Goal: Task Accomplishment & Management: Manage account settings

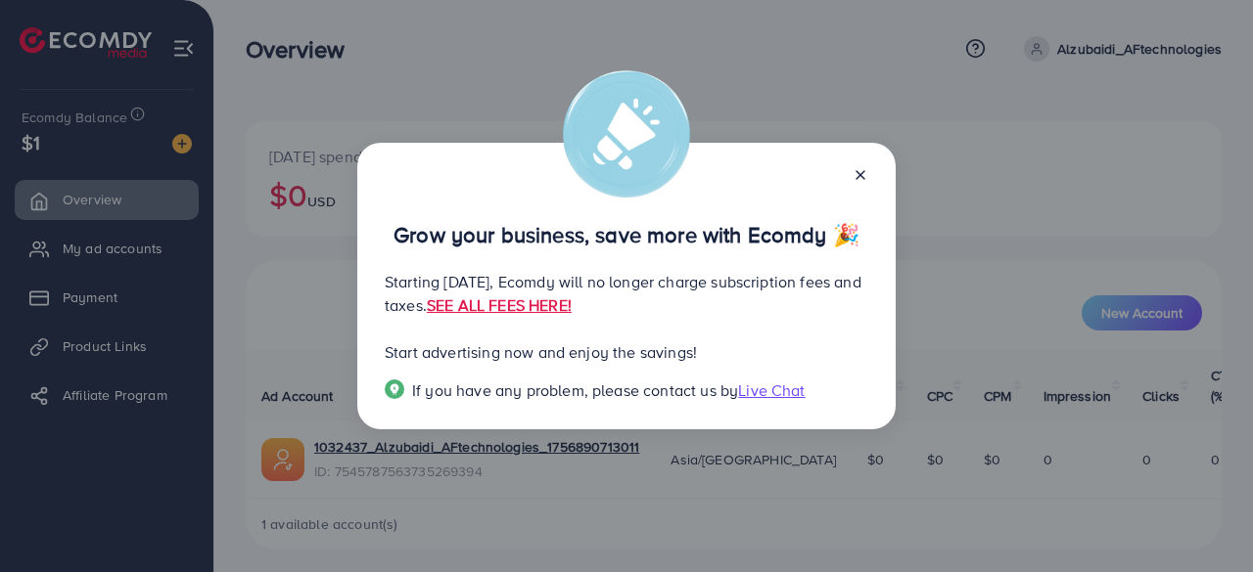
click at [858, 177] on line at bounding box center [860, 175] width 8 height 8
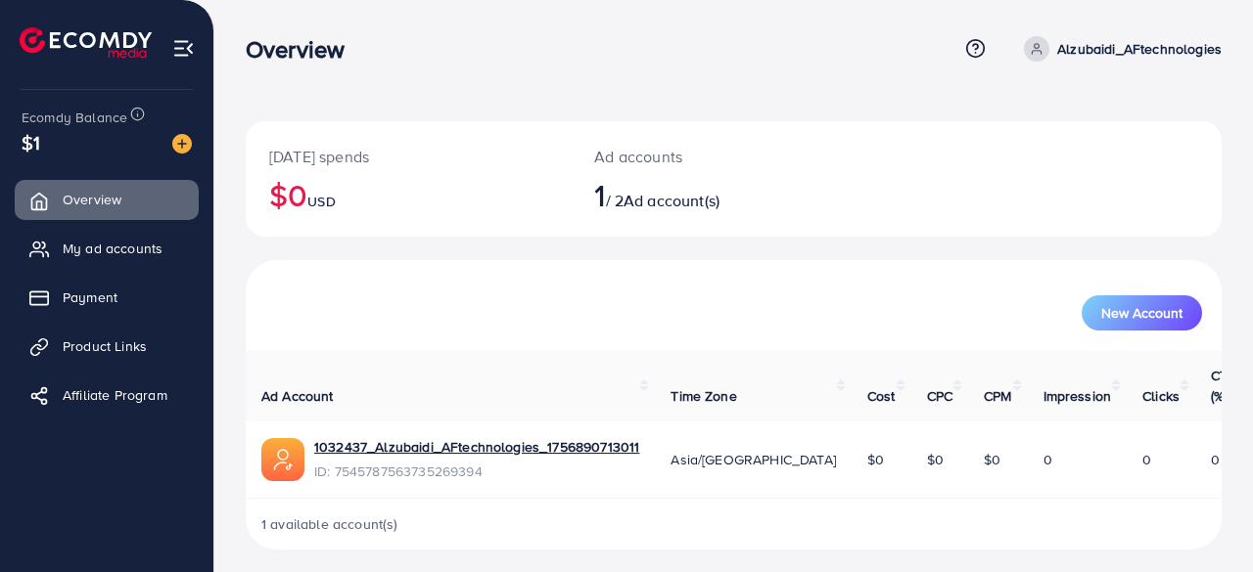
click at [182, 142] on img at bounding box center [182, 144] width 20 height 20
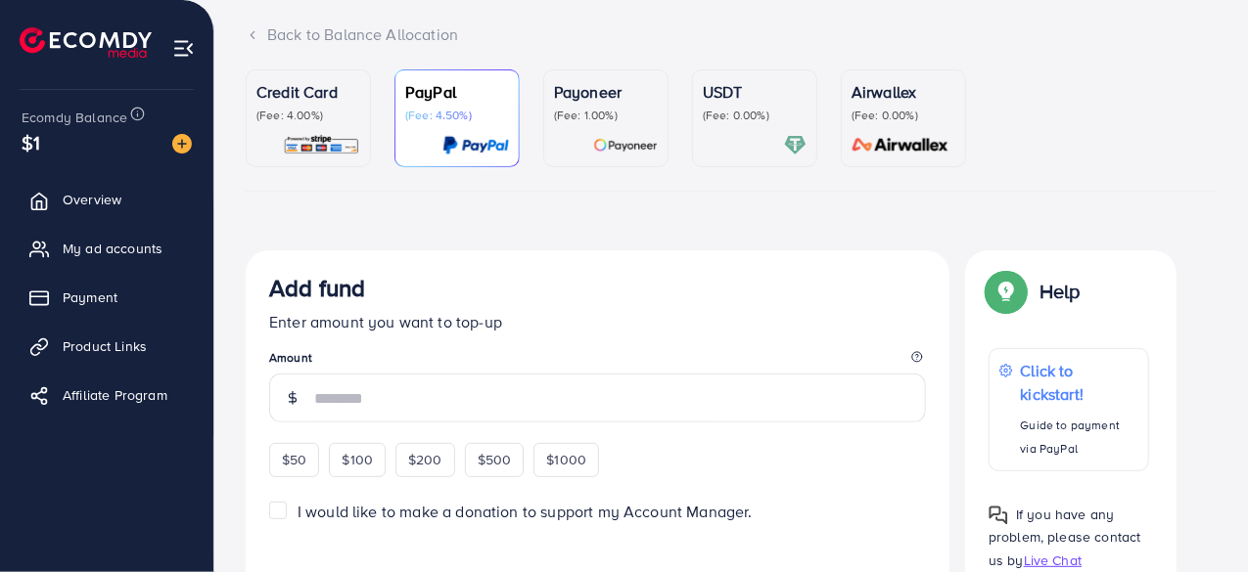
scroll to position [116, 0]
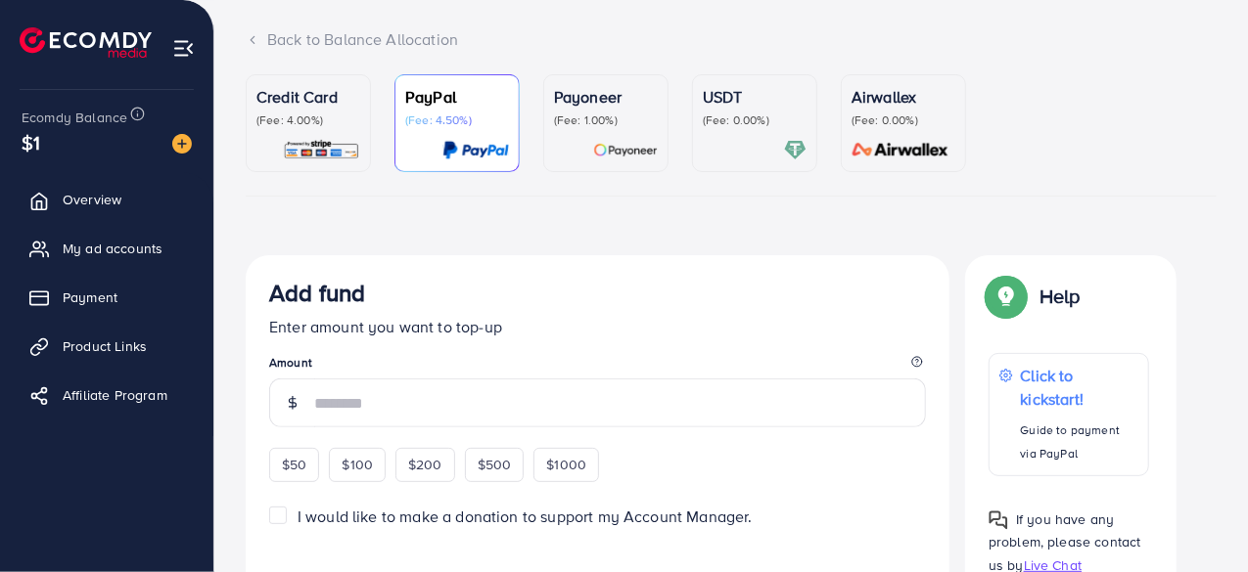
click at [292, 91] on p "Credit Card" at bounding box center [308, 96] width 104 height 23
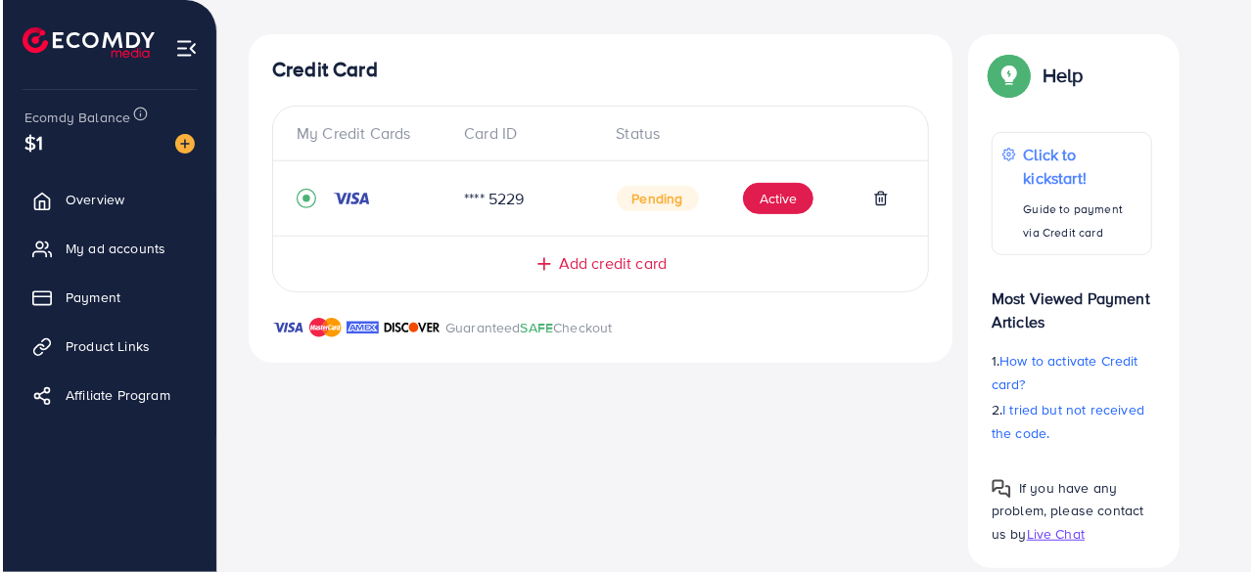
scroll to position [327, 0]
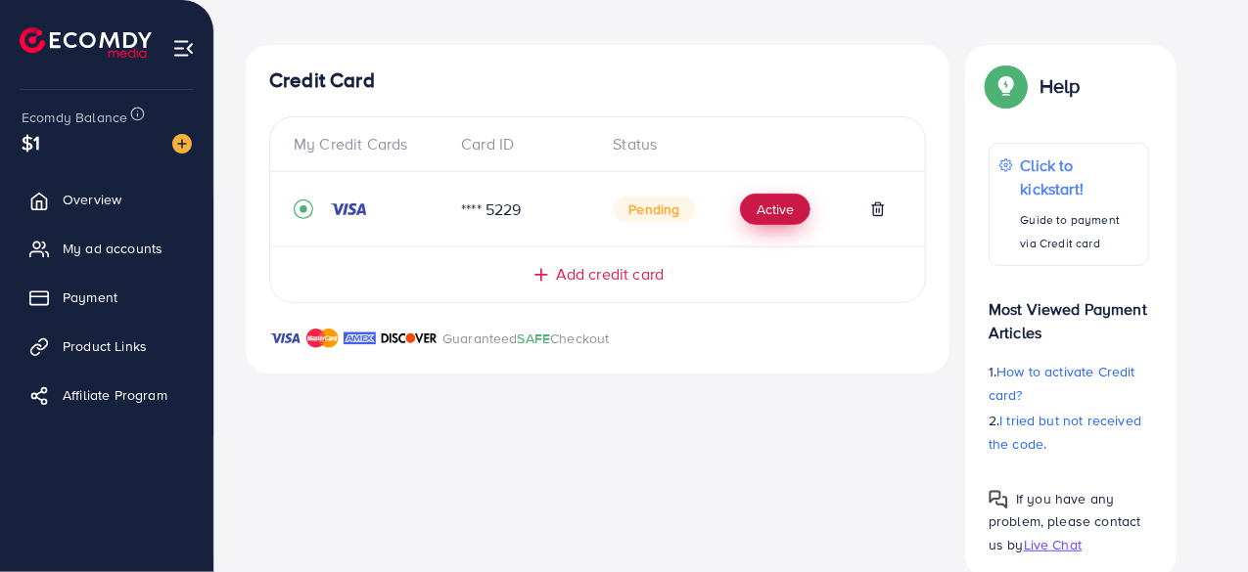
click at [794, 213] on button "Active" at bounding box center [775, 209] width 70 height 31
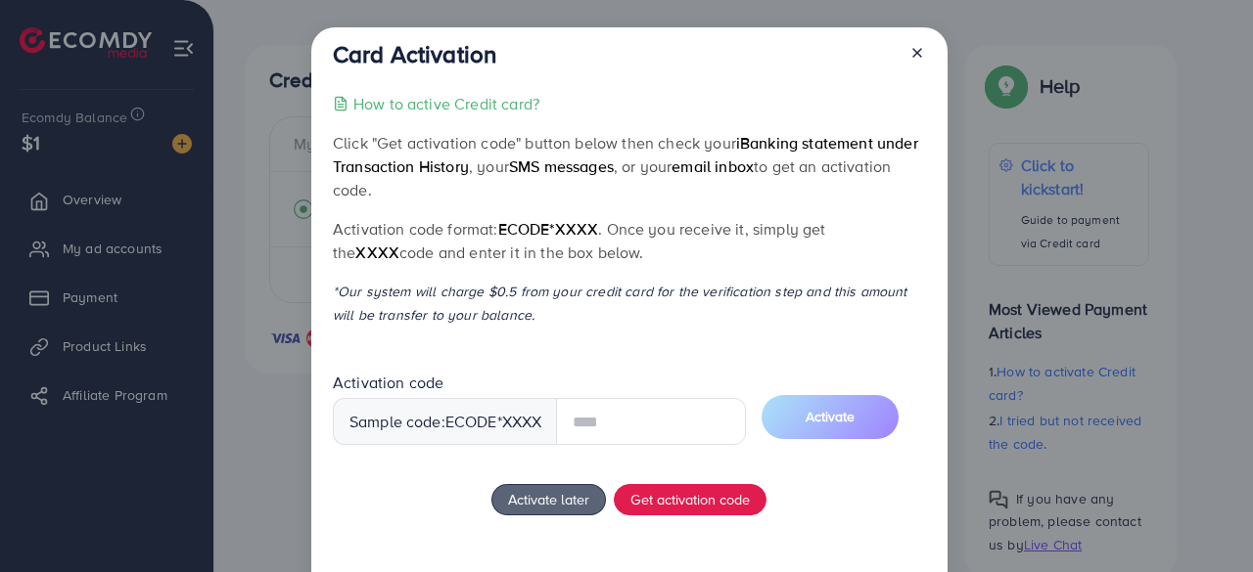
scroll to position [91, 0]
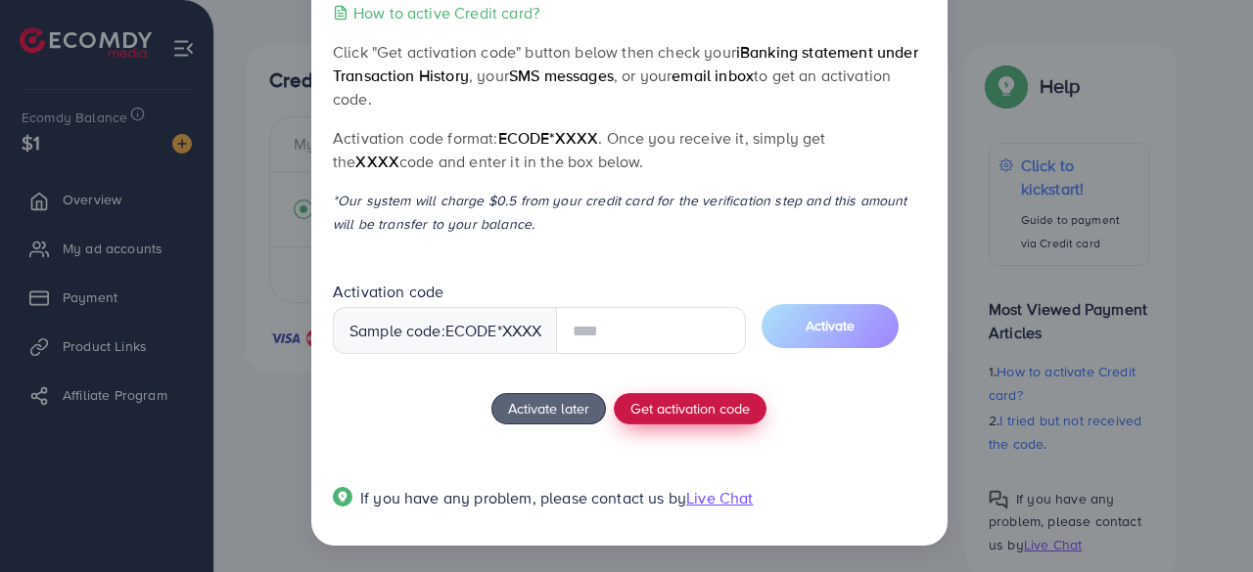
click at [697, 409] on div "How to active Credit card? Click "Get activation code" button below then check …" at bounding box center [629, 267] width 592 height 533
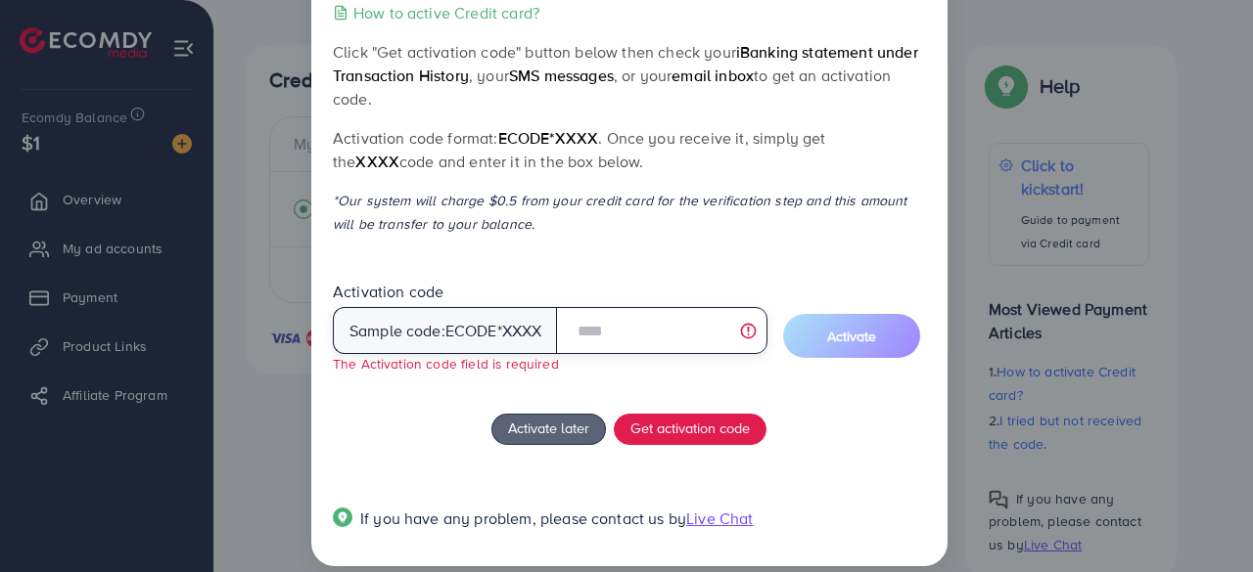
click at [675, 337] on input "text" at bounding box center [661, 330] width 210 height 47
click at [618, 334] on input "text" at bounding box center [661, 330] width 210 height 47
click at [755, 331] on input "text" at bounding box center [661, 330] width 210 height 47
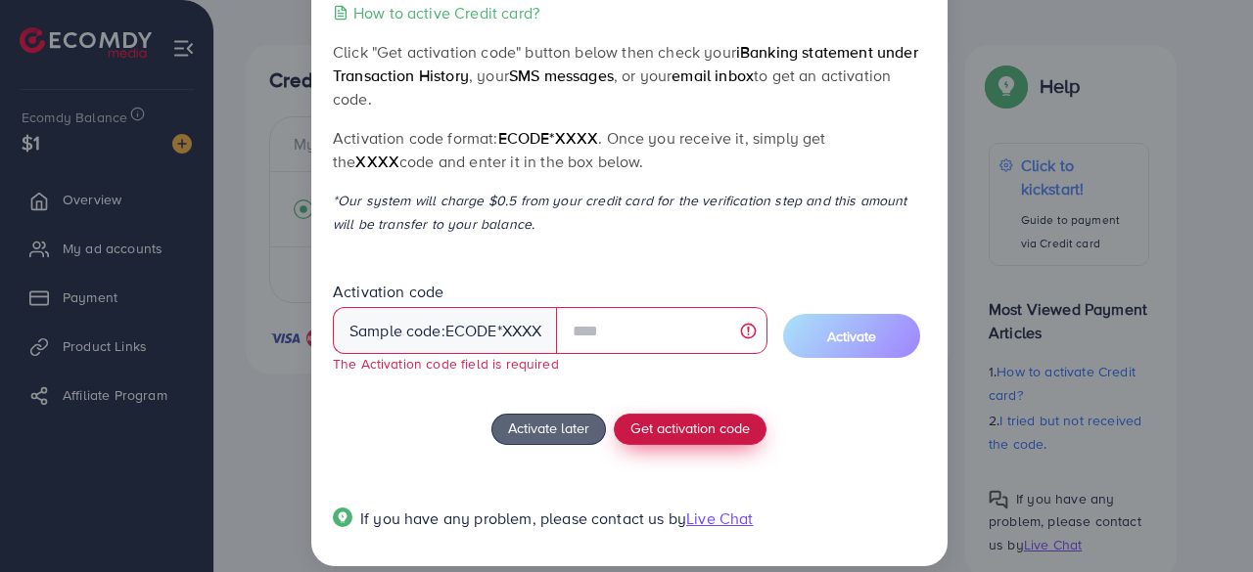
click at [650, 434] on span "Get activation code" at bounding box center [689, 428] width 119 height 21
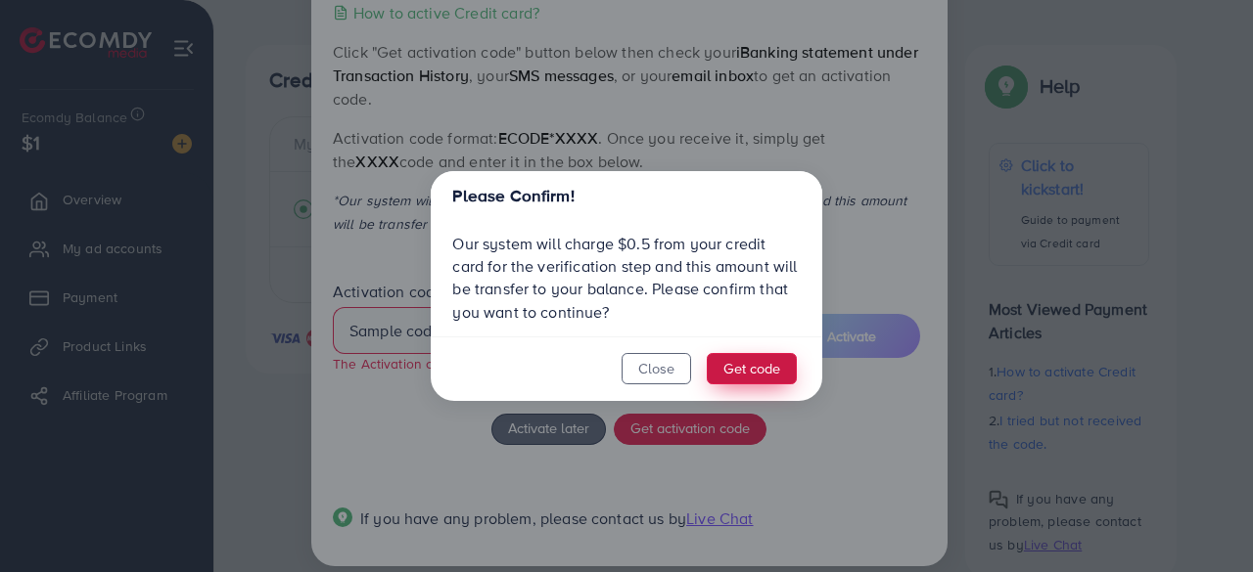
click at [752, 381] on button "Get code" at bounding box center [752, 368] width 90 height 31
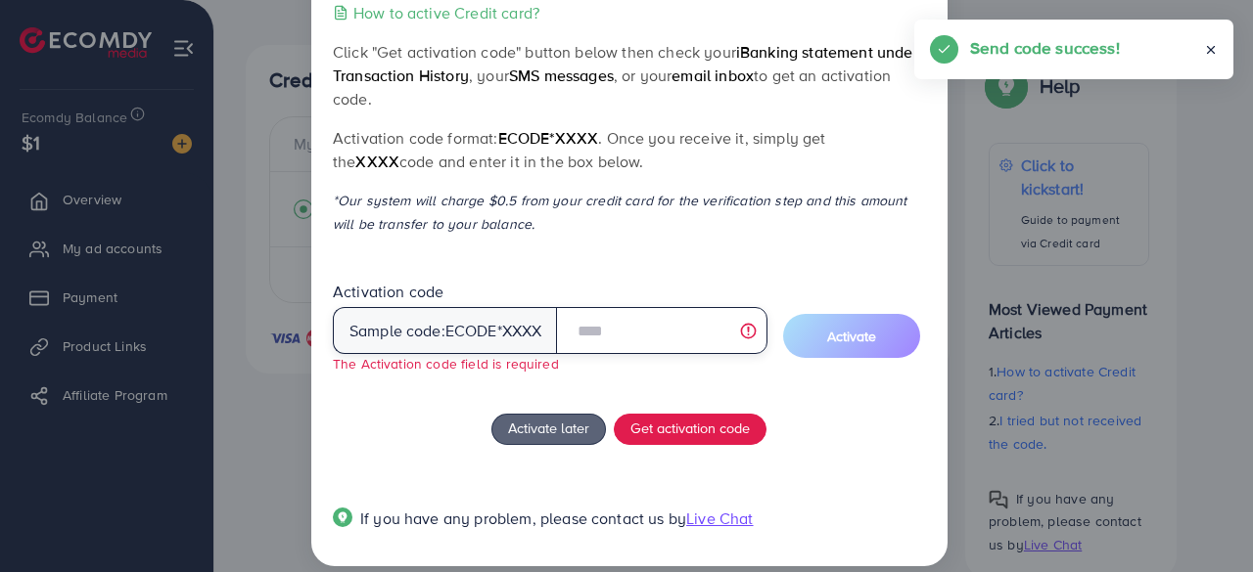
click at [677, 335] on input "text" at bounding box center [661, 330] width 210 height 47
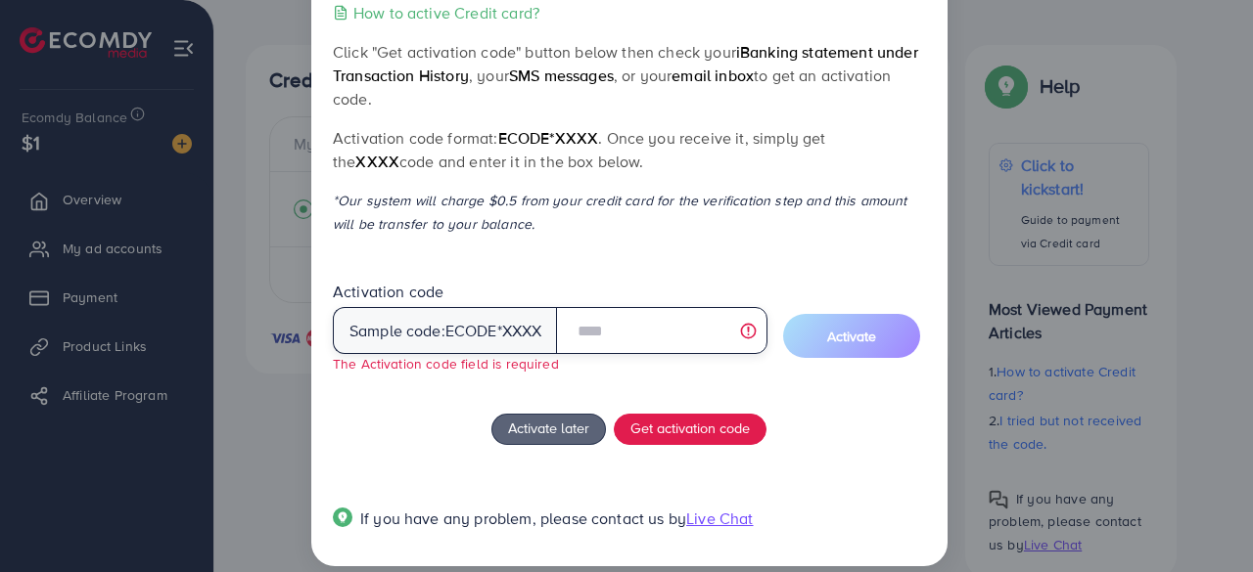
click at [639, 339] on input "text" at bounding box center [661, 330] width 210 height 47
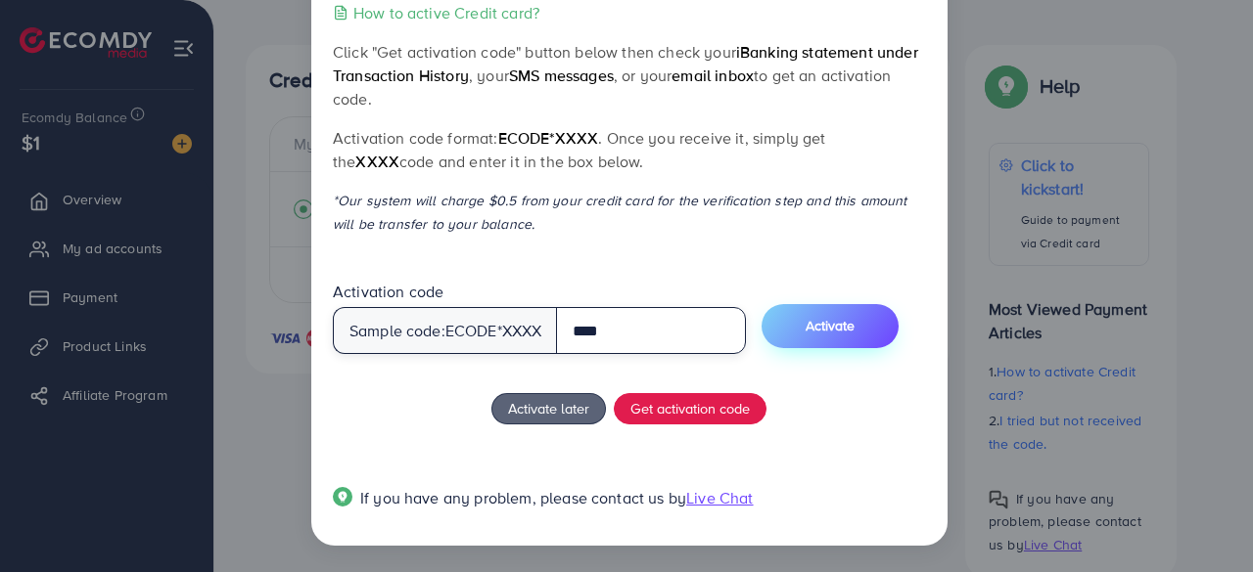
type input "****"
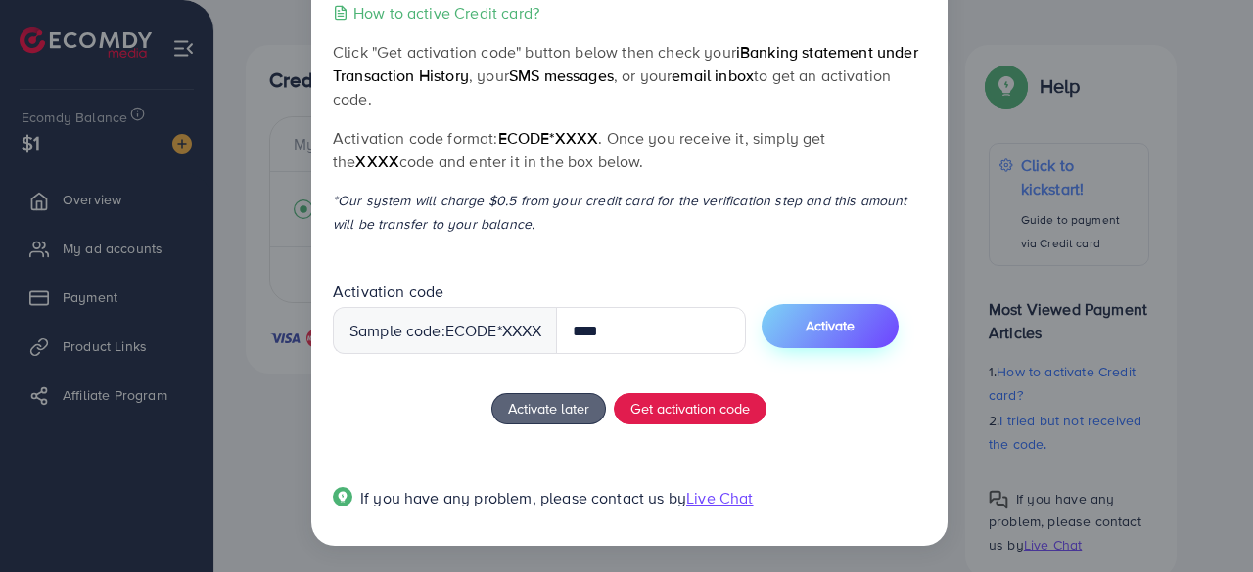
click at [837, 321] on span "Activate" at bounding box center [829, 326] width 49 height 20
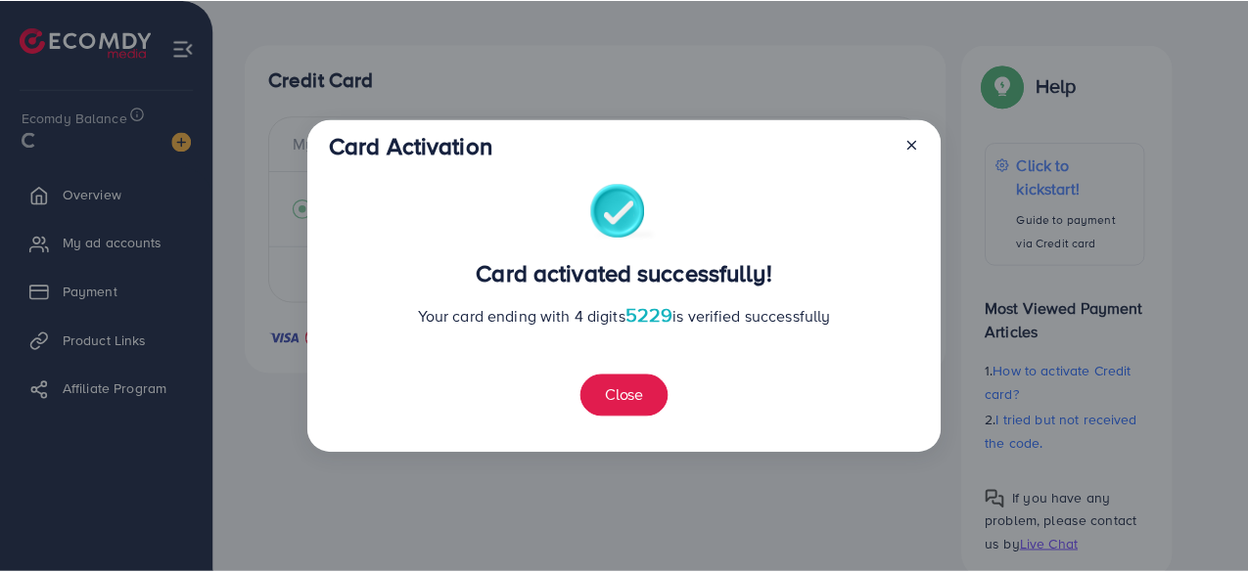
scroll to position [0, 0]
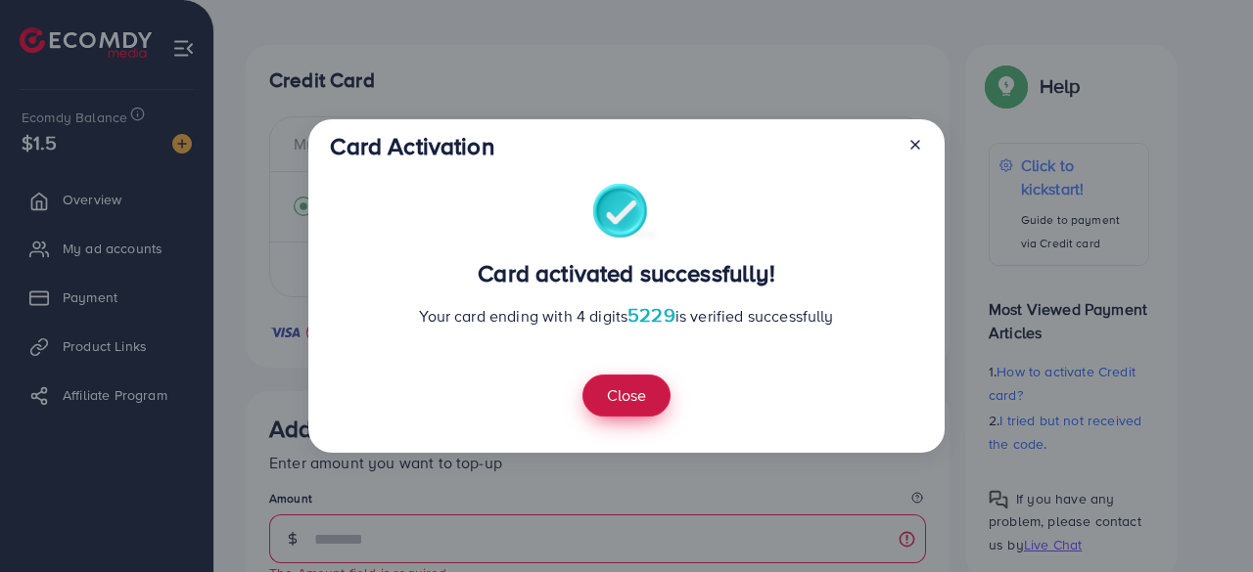
click at [597, 384] on button "Close" at bounding box center [626, 396] width 88 height 42
